Goal: Information Seeking & Learning: Check status

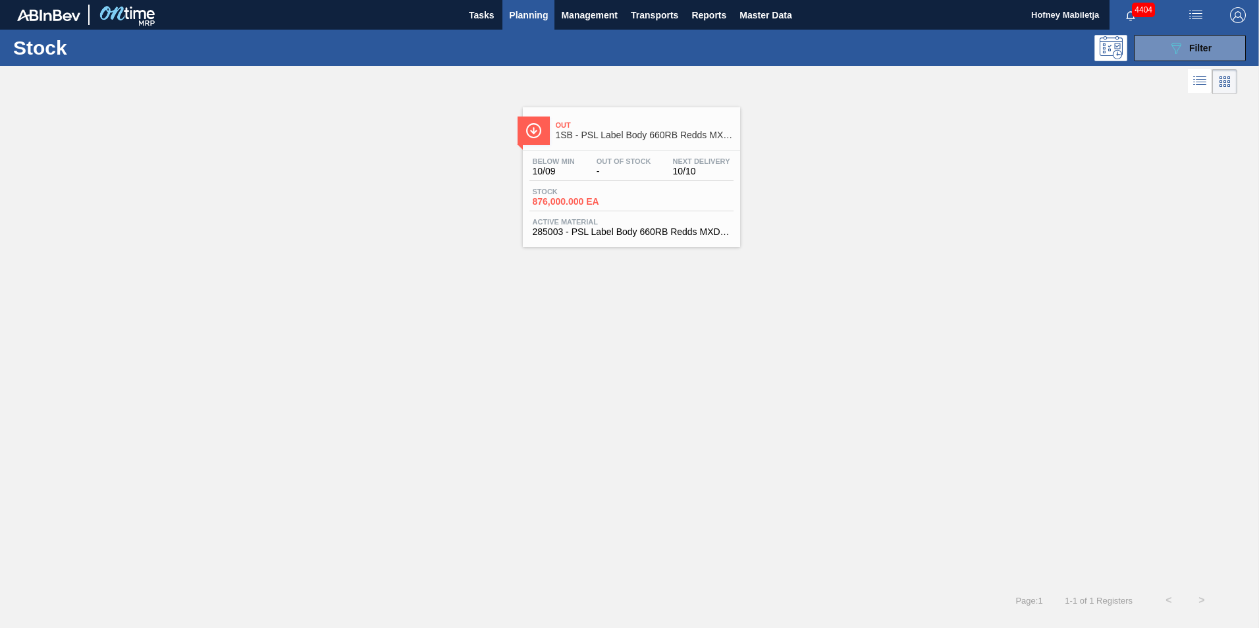
drag, startPoint x: 1215, startPoint y: 42, endPoint x: 1213, endPoint y: 65, distance: 23.1
click at [1215, 42] on button "089F7B8B-B2A5-4AFE-B5C0-19BA573D28AC Filter" at bounding box center [1190, 48] width 112 height 26
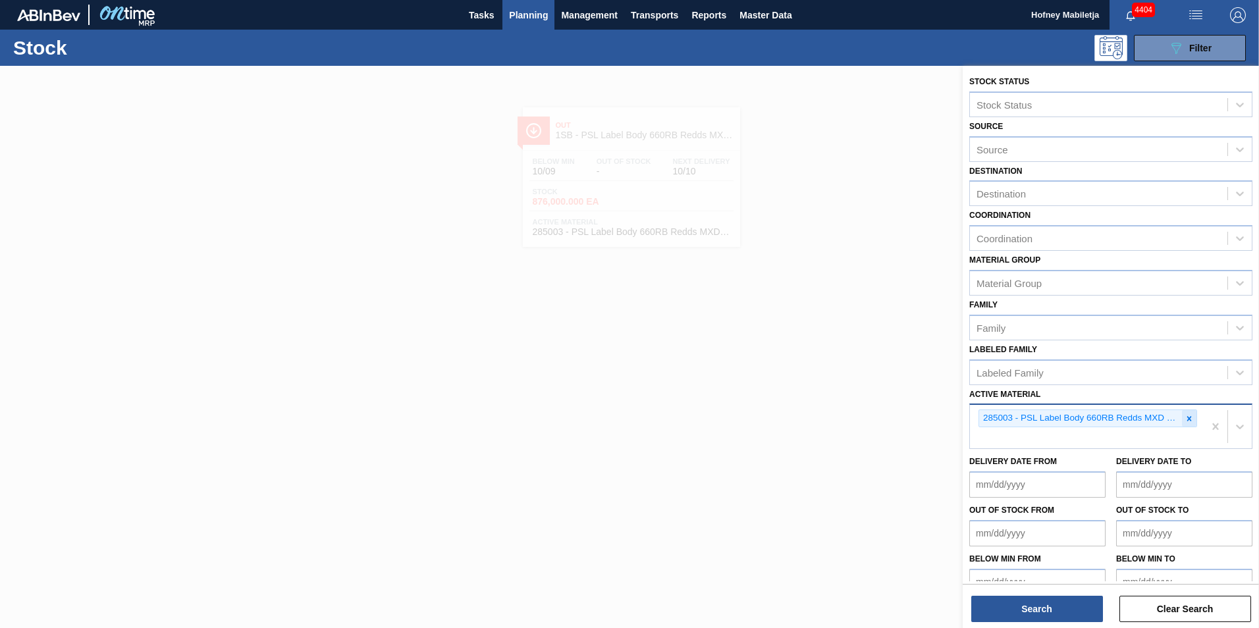
click at [1184, 414] on icon at bounding box center [1188, 418] width 9 height 9
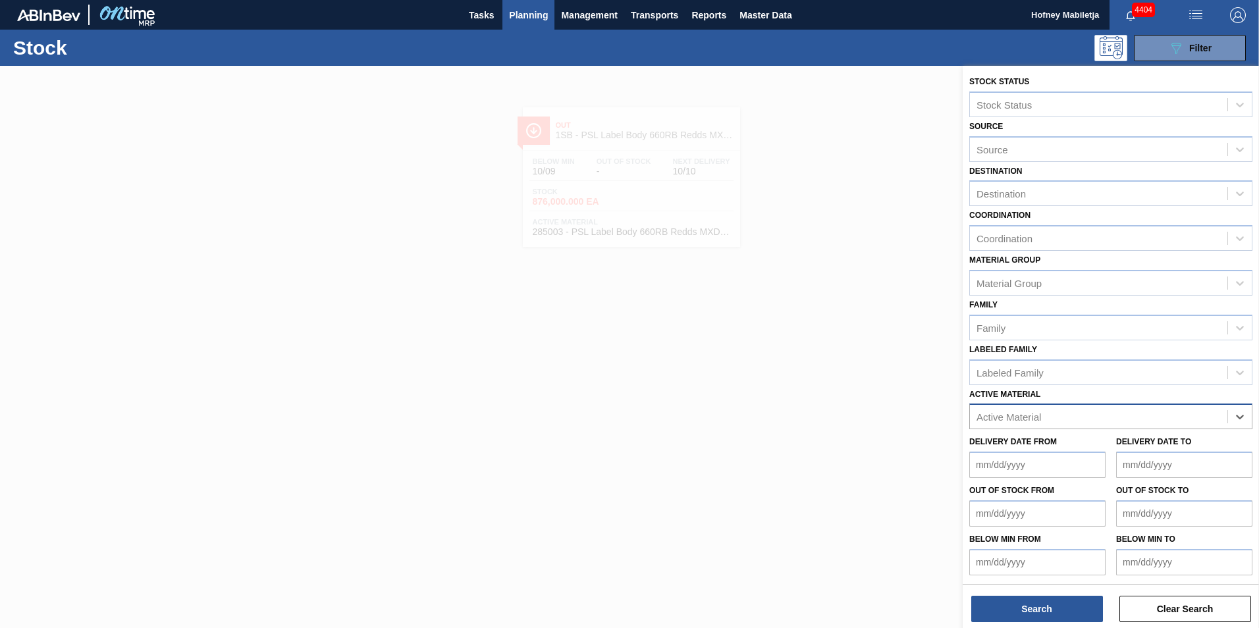
paste Material "285008"
type Material "285008"
click at [1081, 447] on div "285008 - Label Neck 660RB Redds MXD Vodka&Guarana" at bounding box center [1110, 449] width 283 height 24
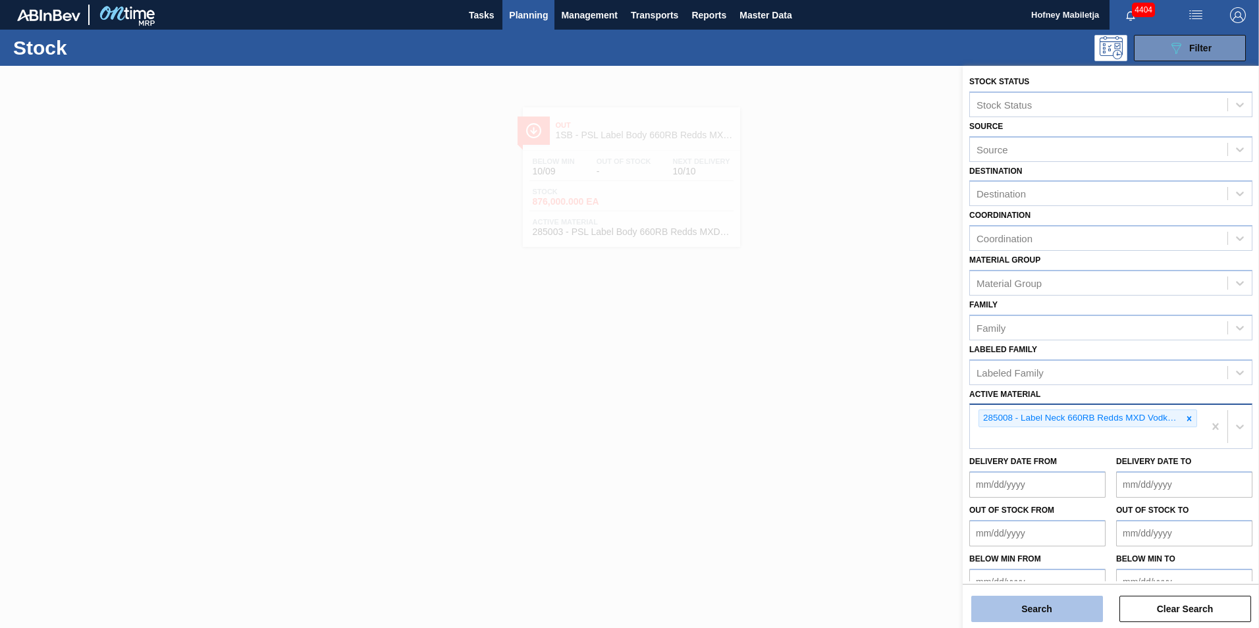
click at [1046, 611] on button "Search" at bounding box center [1037, 609] width 132 height 26
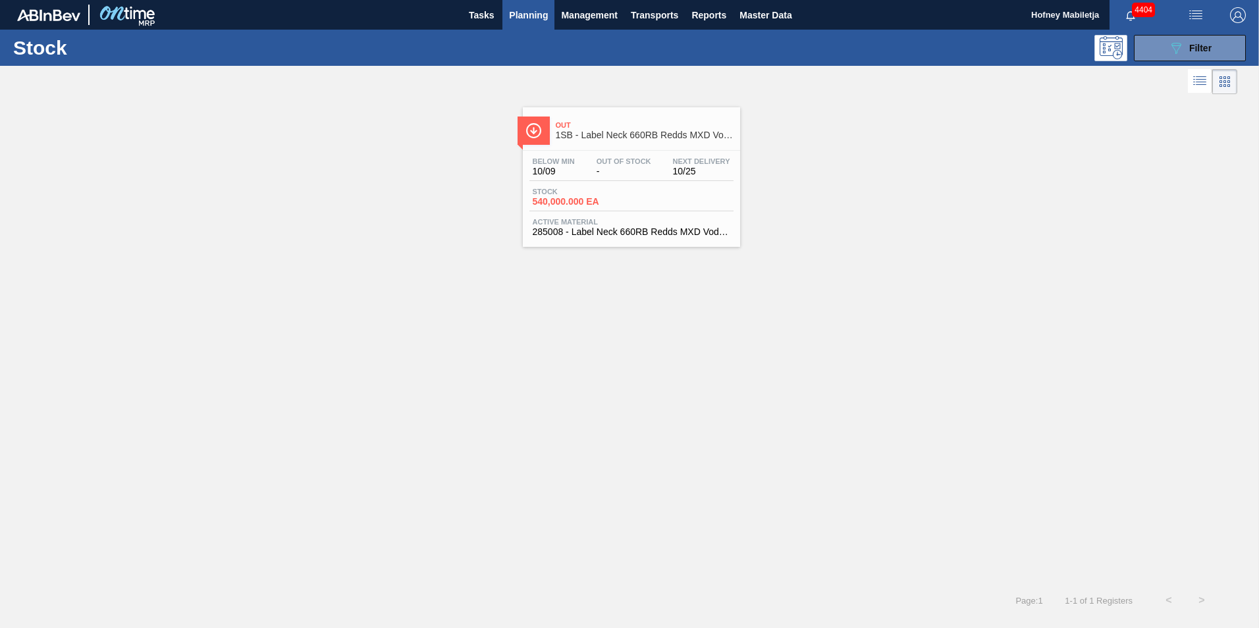
click at [665, 211] on div "Stock 540,000.000 EA" at bounding box center [631, 200] width 204 height 24
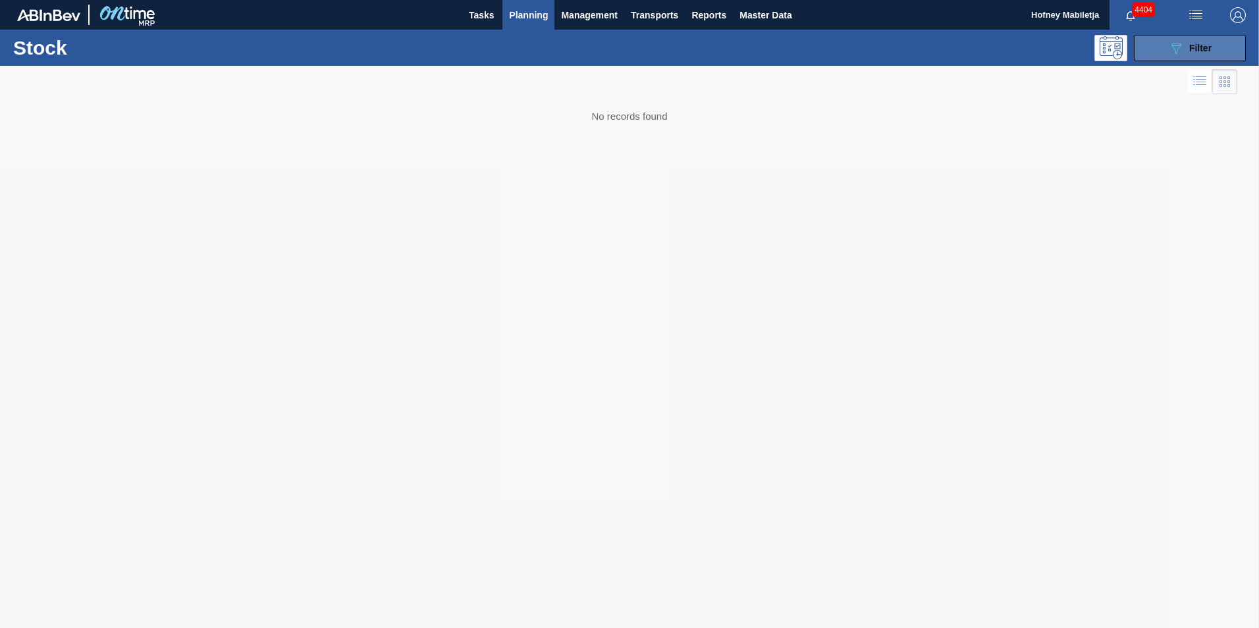
click at [1216, 41] on button "089F7B8B-B2A5-4AFE-B5C0-19BA573D28AC Filter" at bounding box center [1190, 48] width 112 height 26
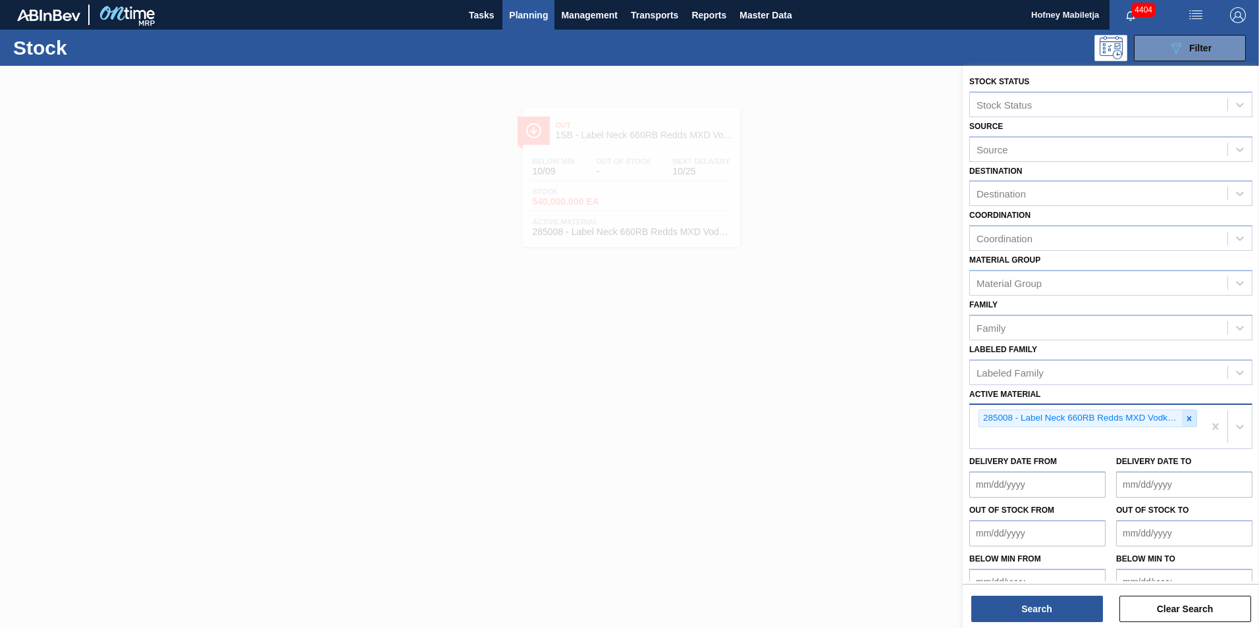
click at [1187, 421] on icon at bounding box center [1188, 418] width 9 height 9
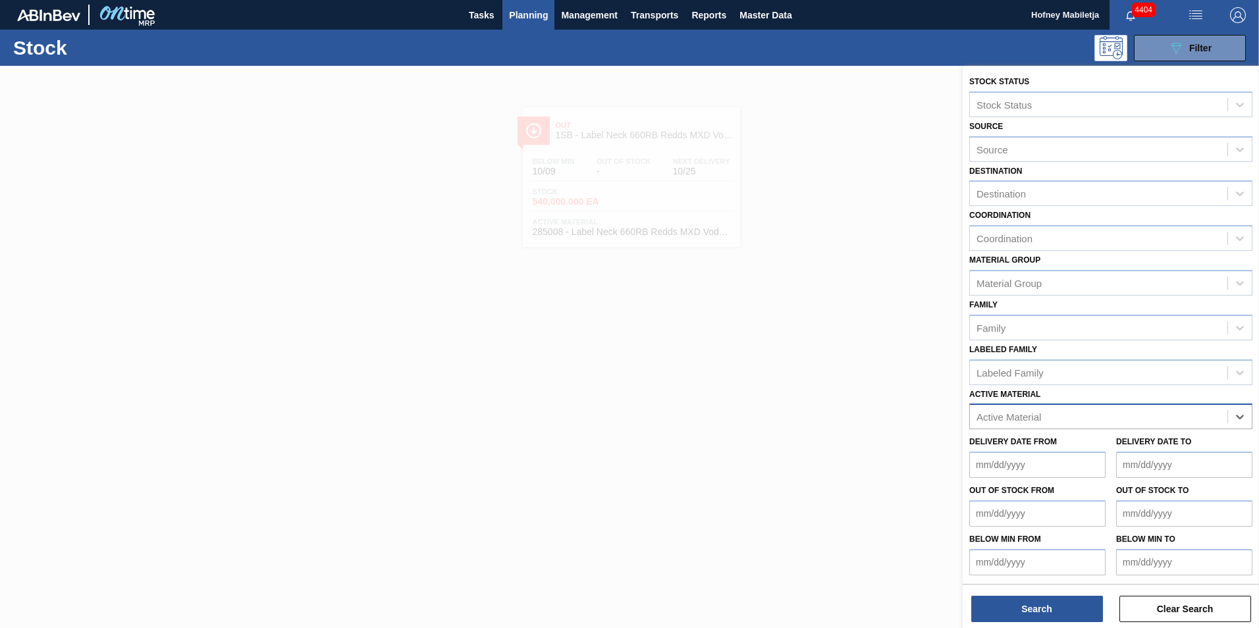
paste Material "285009"
type Material "285009"
click at [1092, 450] on div "285009 - Crown P/O Redds MXD Vodka & Guarana" at bounding box center [1110, 449] width 283 height 24
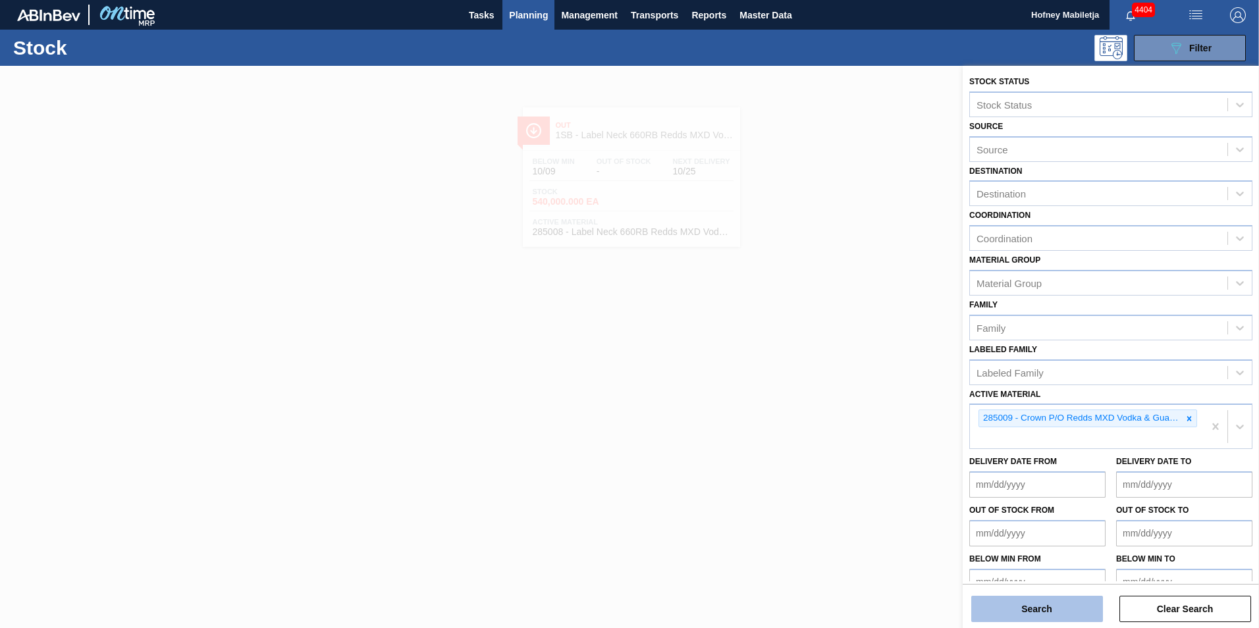
click at [1063, 608] on button "Search" at bounding box center [1037, 609] width 132 height 26
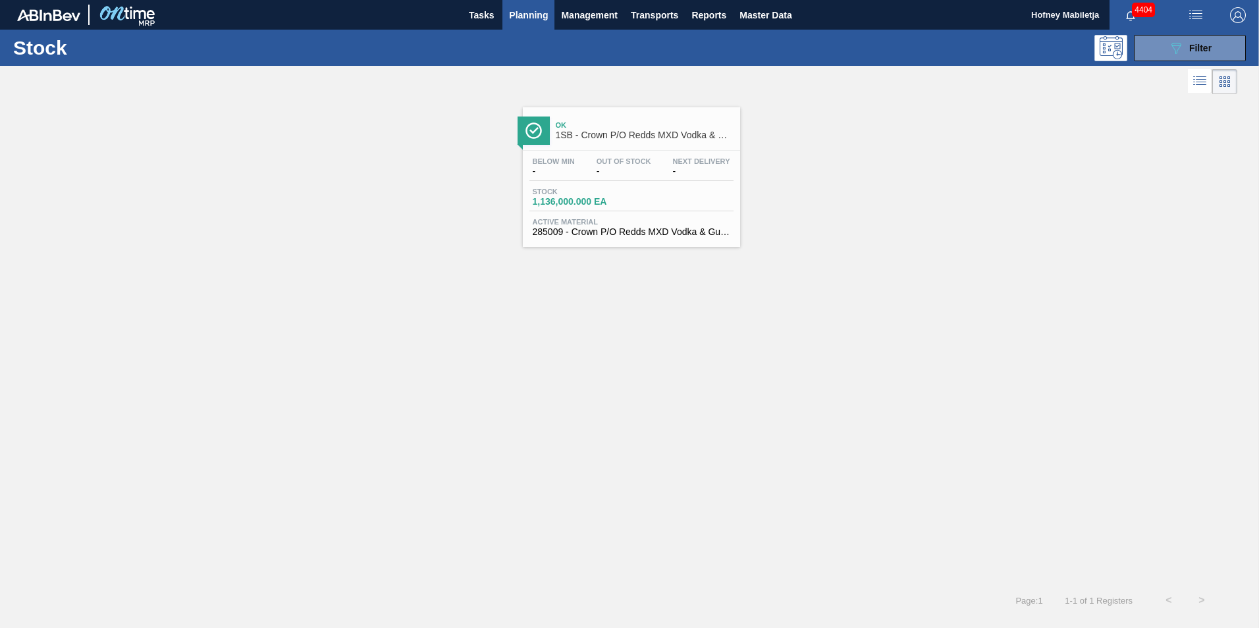
click at [652, 203] on div "Stock 1,136,000.000 EA" at bounding box center [631, 200] width 204 height 24
